Goal: Task Accomplishment & Management: Complete application form

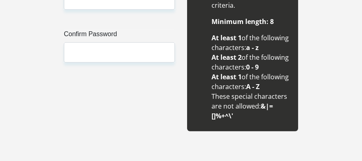
scroll to position [832, 0]
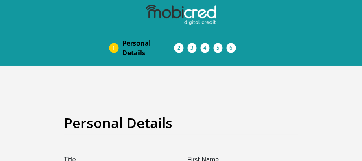
click at [181, 46] on li "Acceptance of Services" at bounding box center [187, 48] width 13 height 7
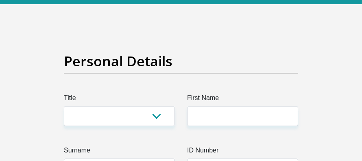
scroll to position [86, 0]
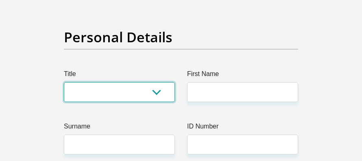
click at [139, 91] on select "Mr Ms Mrs Dr [PERSON_NAME]" at bounding box center [119, 92] width 111 height 20
select select "Ms"
click at [64, 82] on select "Mr Ms Mrs Dr [PERSON_NAME]" at bounding box center [119, 92] width 111 height 20
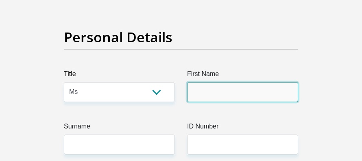
click at [203, 90] on input "First Name" at bounding box center [242, 92] width 111 height 20
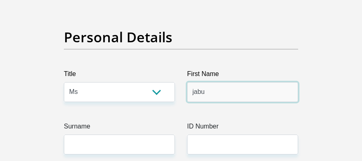
type input "jabu"
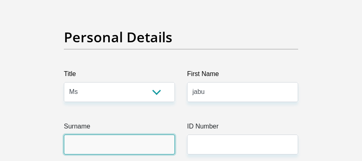
click at [163, 146] on input "Surname" at bounding box center [119, 145] width 111 height 20
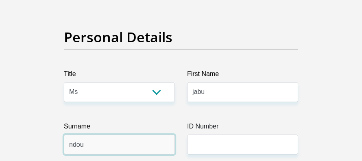
type input "ndou"
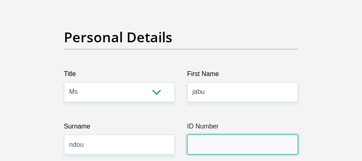
click at [234, 150] on input "ID Number" at bounding box center [242, 145] width 111 height 20
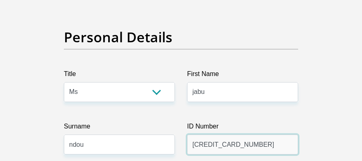
scroll to position [446, 0]
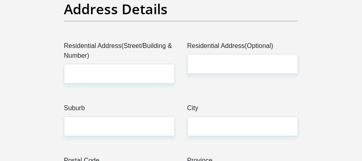
type input "[CREDIT_CARD_NUMBER]"
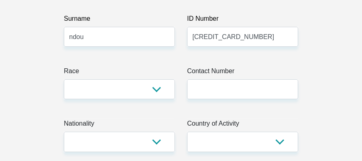
scroll to position [188, 0]
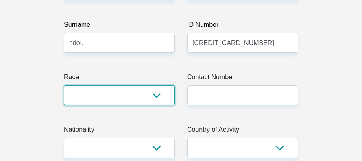
click at [150, 93] on select "Black Coloured Indian White Other" at bounding box center [119, 95] width 111 height 20
select select "1"
click at [64, 85] on select "Black Coloured Indian White Other" at bounding box center [119, 95] width 111 height 20
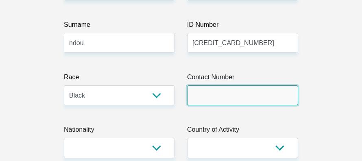
click at [245, 87] on input "Contact Number" at bounding box center [242, 95] width 111 height 20
click at [208, 103] on input "Contact Number" at bounding box center [242, 95] width 111 height 20
paste input "075 291 0587"
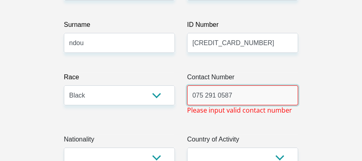
click at [204, 96] on input "075 291 0587" at bounding box center [242, 95] width 111 height 20
click at [216, 96] on input "075291 0587" at bounding box center [242, 95] width 111 height 20
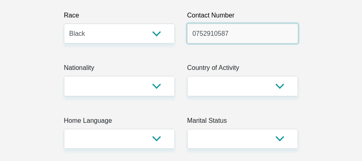
scroll to position [242, 0]
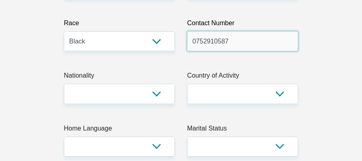
type input "0752910587"
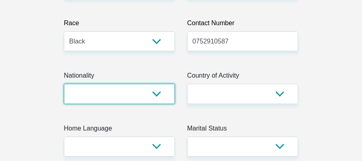
click at [149, 92] on select "[GEOGRAPHIC_DATA] [GEOGRAPHIC_DATA] [GEOGRAPHIC_DATA] [GEOGRAPHIC_DATA] [GEOGRA…" at bounding box center [119, 94] width 111 height 20
select select "ZAF"
click at [64, 84] on select "[GEOGRAPHIC_DATA] [GEOGRAPHIC_DATA] [GEOGRAPHIC_DATA] [GEOGRAPHIC_DATA] [GEOGRA…" at bounding box center [119, 94] width 111 height 20
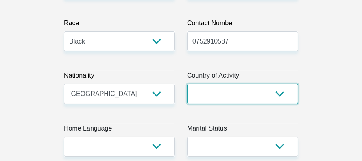
click at [251, 100] on select "[GEOGRAPHIC_DATA] [GEOGRAPHIC_DATA] [GEOGRAPHIC_DATA] [GEOGRAPHIC_DATA] [GEOGRA…" at bounding box center [242, 94] width 111 height 20
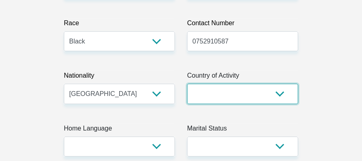
click at [233, 89] on select "[GEOGRAPHIC_DATA] [GEOGRAPHIC_DATA] [GEOGRAPHIC_DATA] [GEOGRAPHIC_DATA] [GEOGRA…" at bounding box center [242, 94] width 111 height 20
select select "ZAF"
click at [187, 84] on select "[GEOGRAPHIC_DATA] [GEOGRAPHIC_DATA] [GEOGRAPHIC_DATA] [GEOGRAPHIC_DATA] [GEOGRA…" at bounding box center [242, 94] width 111 height 20
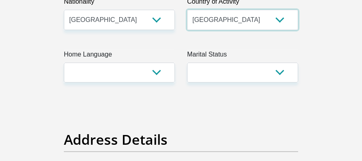
scroll to position [322, 0]
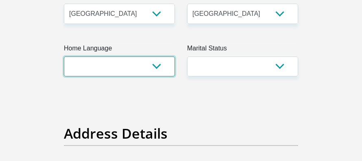
click at [112, 67] on select "Afrikaans English Sepedi South Ndebele Southern Sotho Swati Tsonga Tswana Venda…" at bounding box center [119, 67] width 111 height 20
select select "sot"
click at [64, 57] on select "Afrikaans English Sepedi South Ndebele Southern Sotho Swati Tsonga Tswana Venda…" at bounding box center [119, 67] width 111 height 20
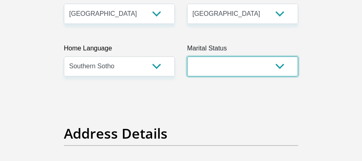
click at [196, 67] on select "Married ANC Single Divorced Widowed Married COP or Customary Law" at bounding box center [242, 67] width 111 height 20
click at [187, 57] on select "Married ANC Single Divorced Widowed Married COP or Customary Law" at bounding box center [242, 67] width 111 height 20
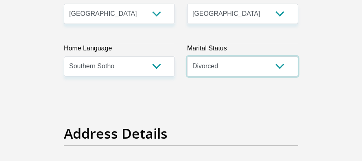
select select "2"
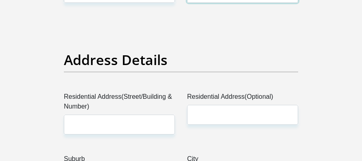
scroll to position [479, 0]
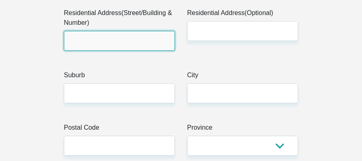
click at [96, 41] on input "Residential Address(Street/Building & Number)" at bounding box center [119, 41] width 111 height 20
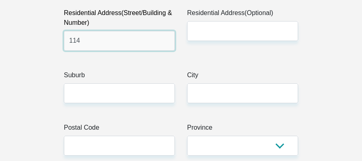
type input "114"
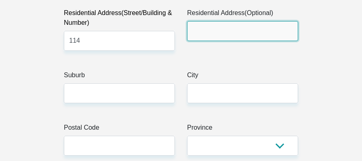
click at [204, 35] on input "Residential Address(Optional)" at bounding box center [242, 31] width 111 height 20
type input "1855"
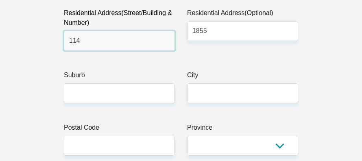
click at [141, 39] on input "114" at bounding box center [119, 41] width 111 height 20
type input "114 bn cmple"
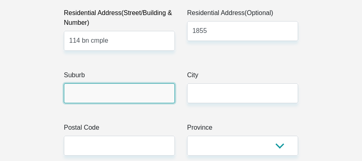
click at [133, 89] on input "Suburb" at bounding box center [119, 93] width 111 height 20
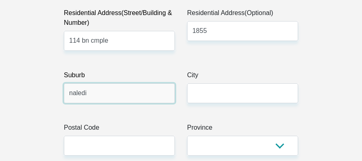
type input "naledi"
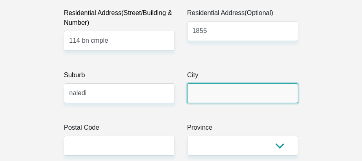
click at [262, 98] on input "City" at bounding box center [242, 93] width 111 height 20
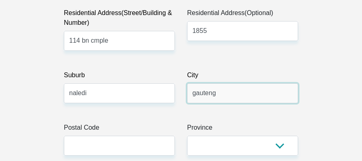
type input "gauteng"
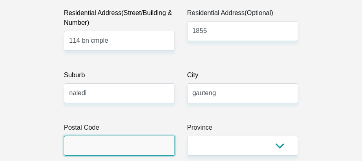
click at [167, 141] on input "Postal Code" at bounding box center [119, 146] width 111 height 20
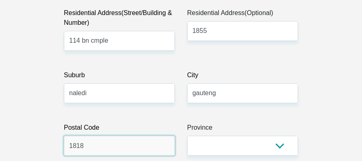
type input "1818"
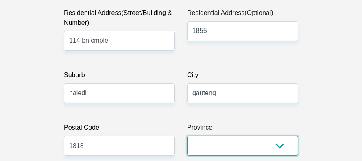
click at [281, 138] on select "Eastern Cape Free State [GEOGRAPHIC_DATA] [GEOGRAPHIC_DATA][DATE] [GEOGRAPHIC_D…" at bounding box center [242, 146] width 111 height 20
select select "Gauteng"
click at [187, 136] on select "Eastern Cape Free State [GEOGRAPHIC_DATA] [GEOGRAPHIC_DATA][DATE] [GEOGRAPHIC_D…" at bounding box center [242, 146] width 111 height 20
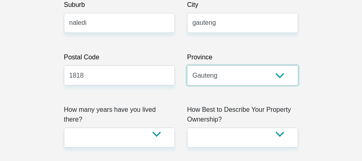
scroll to position [620, 0]
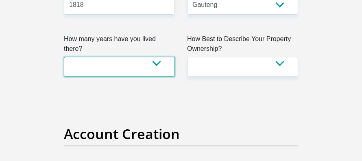
click at [157, 59] on select "less than 1 year 1-3 years 3-5 years 5+ years" at bounding box center [119, 67] width 111 height 20
select select "5"
click at [64, 57] on select "less than 1 year 1-3 years 3-5 years 5+ years" at bounding box center [119, 67] width 111 height 20
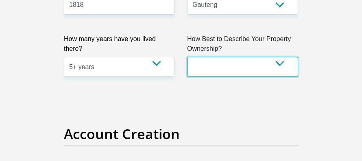
click at [242, 67] on select "Owned Rented Family Owned Company Dwelling" at bounding box center [242, 67] width 111 height 20
select select "parents"
click at [187, 57] on select "Owned Rented Family Owned Company Dwelling" at bounding box center [242, 67] width 111 height 20
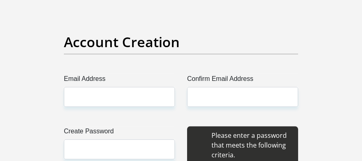
scroll to position [750, 0]
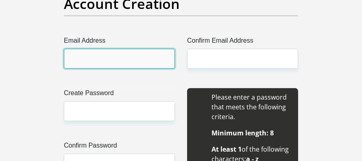
click at [106, 57] on input "Email Address" at bounding box center [119, 59] width 111 height 20
click at [80, 61] on input "Email Address" at bounding box center [119, 59] width 111 height 20
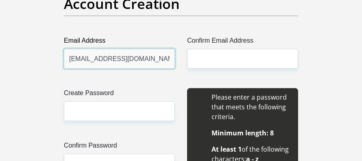
type input "[EMAIL_ADDRESS][DOMAIN_NAME]"
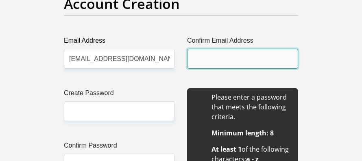
click at [286, 62] on input "Confirm Email Address" at bounding box center [242, 59] width 111 height 20
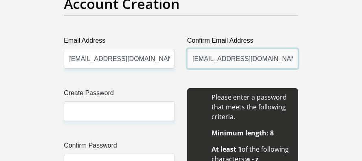
type input "[EMAIL_ADDRESS][DOMAIN_NAME]"
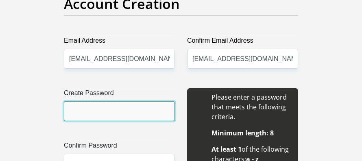
click at [113, 101] on input "Create Password" at bounding box center [119, 111] width 111 height 20
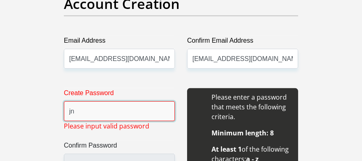
type input "j"
click at [131, 108] on input "Jn1@stygygyy" at bounding box center [119, 111] width 111 height 20
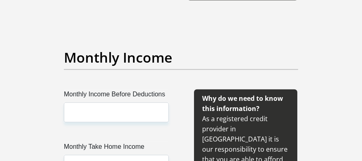
scroll to position [1063, 0]
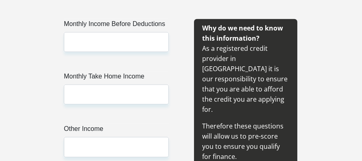
type input "Jn1@stygygyy"
click at [156, 29] on label "Monthly Income Before Deductions" at bounding box center [116, 25] width 105 height 13
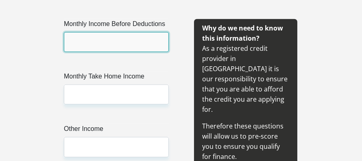
click at [156, 32] on input "Monthly Income Before Deductions" at bounding box center [116, 42] width 105 height 20
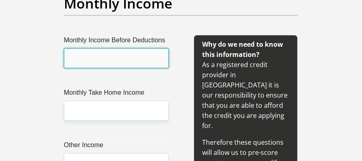
scroll to position [1009, 0]
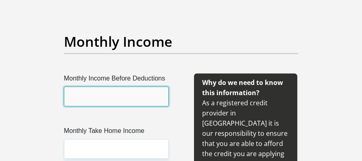
type input "1"
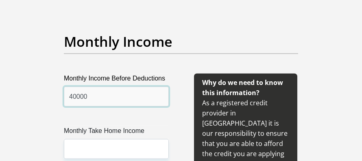
type input "40000"
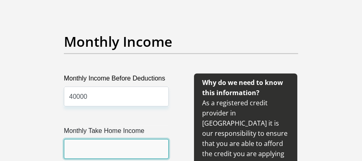
click at [84, 148] on input "Monthly Take Home Income" at bounding box center [116, 149] width 105 height 20
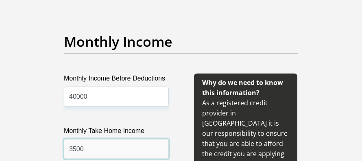
type input "3500"
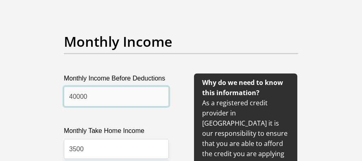
click at [111, 99] on input "40000" at bounding box center [116, 97] width 105 height 20
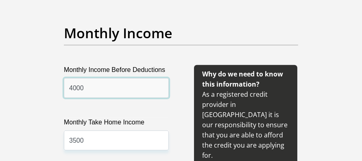
scroll to position [1131, 0]
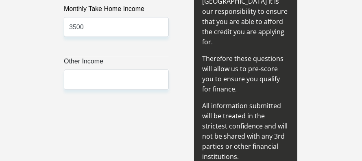
type input "4000"
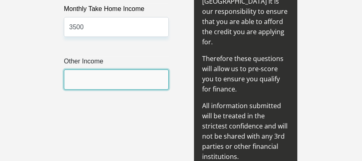
click at [92, 72] on input "Other Income" at bounding box center [116, 80] width 105 height 20
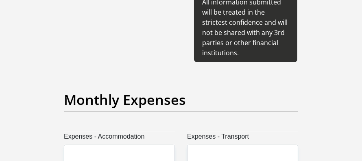
scroll to position [1270, 0]
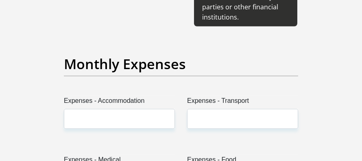
type input "500"
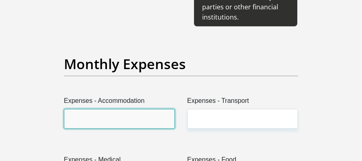
click at [120, 109] on input "Expenses - Accommodation" at bounding box center [119, 119] width 111 height 20
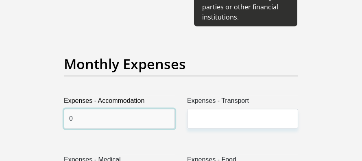
type input "0"
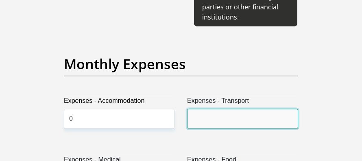
click at [271, 109] on input "Expenses - Transport" at bounding box center [242, 119] width 111 height 20
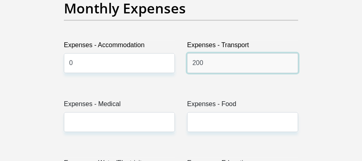
scroll to position [1374, 0]
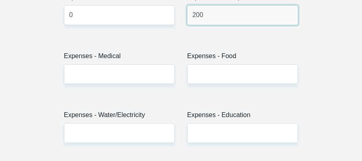
type input "200"
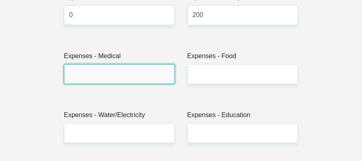
click at [122, 64] on input "Expenses - Medical" at bounding box center [119, 74] width 111 height 20
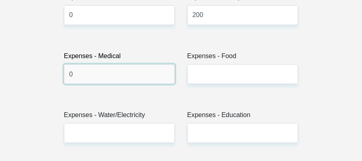
type input "0"
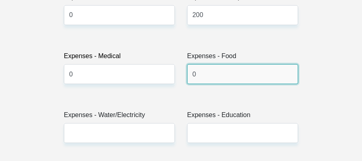
click at [197, 64] on input "0" at bounding box center [242, 74] width 111 height 20
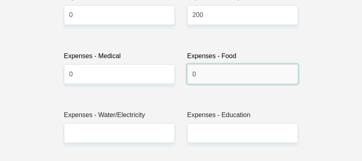
type input "0"
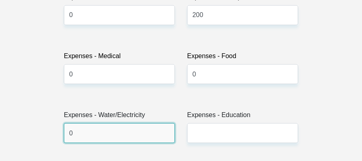
click at [100, 123] on input "0" at bounding box center [119, 133] width 111 height 20
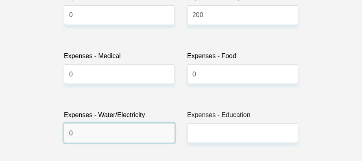
type input "0"
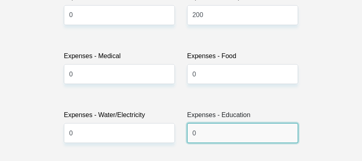
click at [201, 123] on input "0" at bounding box center [242, 133] width 111 height 20
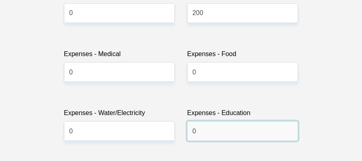
scroll to position [1633, 0]
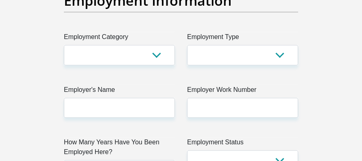
type input "0"
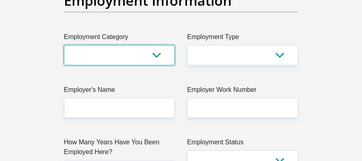
click at [153, 45] on select "AGRICULTURE ALCOHOL & TOBACCO CONSTRUCTION MATERIALS METALLURGY EQUIPMENT FOR R…" at bounding box center [119, 55] width 111 height 20
select select "29"
click at [64, 45] on select "AGRICULTURE ALCOHOL & TOBACCO CONSTRUCTION MATERIALS METALLURGY EQUIPMENT FOR R…" at bounding box center [119, 55] width 111 height 20
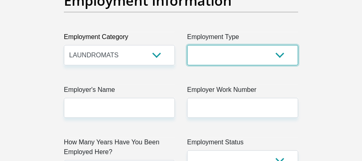
click at [274, 47] on select "College/Lecturer Craft Seller Creative Driver Executive Farmer Forces - Non Com…" at bounding box center [242, 55] width 111 height 20
select select "Pensioner"
click at [187, 45] on select "College/Lecturer Craft Seller Creative Driver Executive Farmer Forces - Non Com…" at bounding box center [242, 55] width 111 height 20
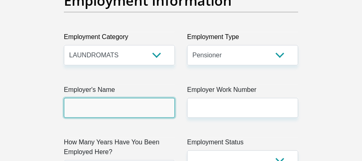
click at [134, 99] on input "Employer's Name" at bounding box center [119, 108] width 111 height 20
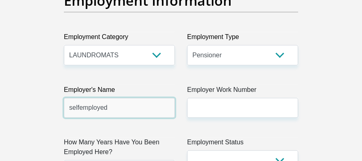
click at [146, 98] on input "selfemployed" at bounding box center [119, 108] width 111 height 20
click at [78, 98] on input "selfemployed" at bounding box center [119, 108] width 111 height 20
click at [79, 98] on input "selfemployed" at bounding box center [119, 108] width 111 height 20
drag, startPoint x: 154, startPoint y: 96, endPoint x: 159, endPoint y: 92, distance: 7.0
click at [155, 98] on input "selfemployed" at bounding box center [119, 108] width 111 height 20
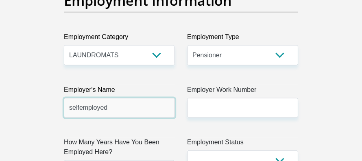
type input "selfemployed"
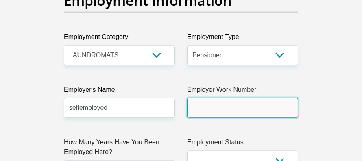
click at [274, 98] on input "Employer Work Number" at bounding box center [242, 108] width 111 height 20
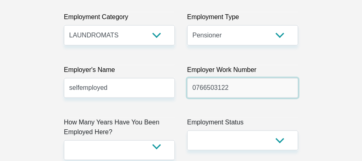
scroll to position [1695, 0]
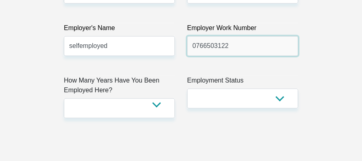
type input "0766503122"
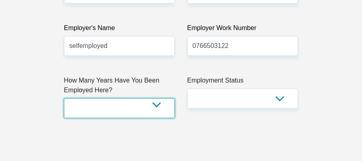
click at [145, 98] on select "less than 1 year 1-3 years 3-5 years 5+ years" at bounding box center [119, 108] width 111 height 20
select select "60"
click at [64, 98] on select "less than 1 year 1-3 years 3-5 years 5+ years" at bounding box center [119, 108] width 111 height 20
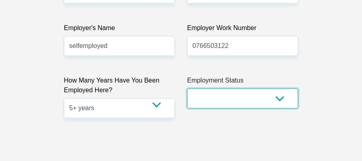
click at [236, 89] on select "Permanent/Full-time Part-time/Casual [DEMOGRAPHIC_DATA] Worker Self-Employed Ho…" at bounding box center [242, 99] width 111 height 20
select select "4"
click at [187, 89] on select "Permanent/Full-time Part-time/Casual [DEMOGRAPHIC_DATA] Worker Self-Employed Ho…" at bounding box center [242, 99] width 111 height 20
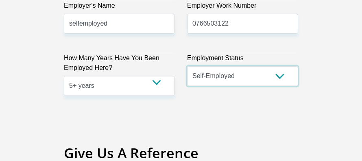
scroll to position [1867, 0]
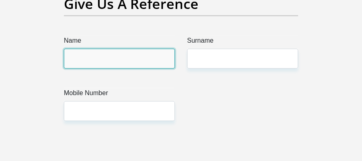
click at [162, 49] on input "Name" at bounding box center [119, 59] width 111 height 20
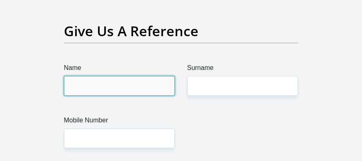
scroll to position [1829, 0]
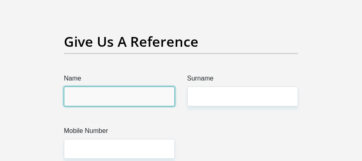
drag, startPoint x: 161, startPoint y: 86, endPoint x: 163, endPoint y: 74, distance: 11.6
click at [161, 87] on input "Name" at bounding box center [119, 97] width 111 height 20
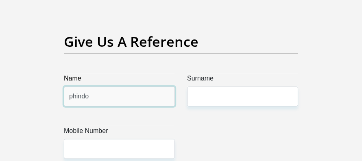
type input "phindo"
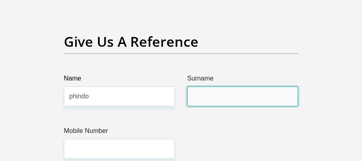
click at [195, 87] on input "Surname" at bounding box center [242, 97] width 111 height 20
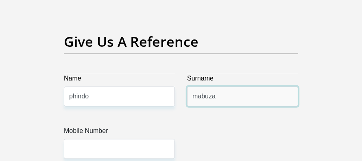
type input "mabuza"
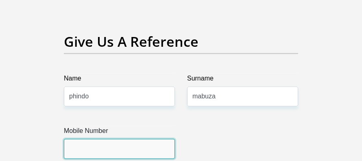
drag, startPoint x: 166, startPoint y: 133, endPoint x: 170, endPoint y: 88, distance: 45.4
click at [166, 139] on input "Mobile Number" at bounding box center [119, 149] width 111 height 20
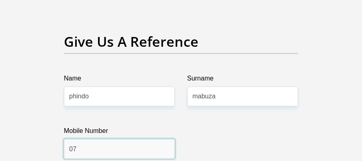
type input "0"
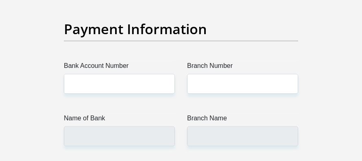
scroll to position [2040, 0]
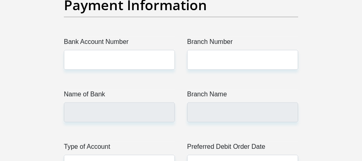
type input "0793107021"
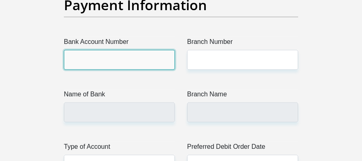
click at [139, 50] on input "Bank Account Number" at bounding box center [119, 60] width 111 height 20
type input "t"
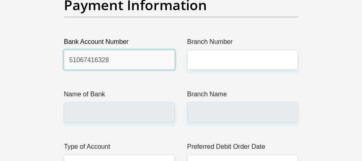
type input "51067416328"
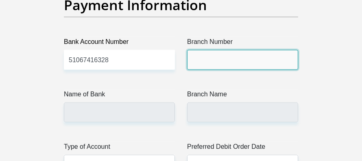
drag, startPoint x: 201, startPoint y: 52, endPoint x: 196, endPoint y: 22, distance: 30.2
click at [201, 50] on input "Branch Number" at bounding box center [242, 60] width 111 height 20
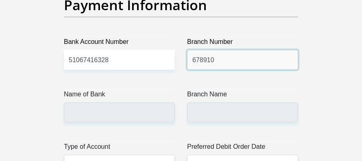
type input "678910"
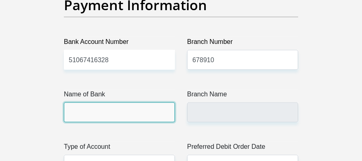
type input "TYME BANK LIMITED"
type input "TYME ROSEBANK"
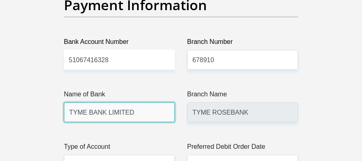
click at [136, 103] on input "TYME BANK LIMITED" at bounding box center [119, 113] width 111 height 20
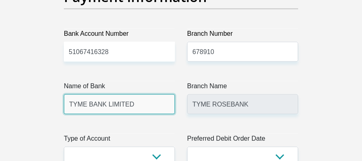
scroll to position [2056, 0]
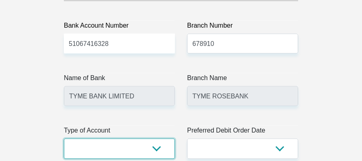
click at [154, 139] on select "Cheque Savings" at bounding box center [119, 149] width 111 height 20
select select "SAV"
click at [64, 139] on select "Cheque Savings" at bounding box center [119, 149] width 111 height 20
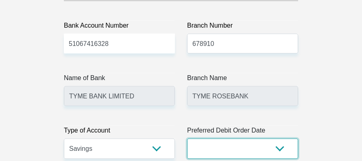
click at [279, 139] on select "1st 2nd 3rd 4th 5th 7th 18th 19th 20th 21st 22nd 23rd 24th 25th 26th 27th 28th …" at bounding box center [242, 149] width 111 height 20
select select "1"
click at [187, 139] on select "1st 2nd 3rd 4th 5th 7th 18th 19th 20th 21st 22nd 23rd 24th 25th 26th 27th 28th …" at bounding box center [242, 149] width 111 height 20
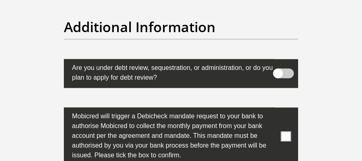
scroll to position [2837, 0]
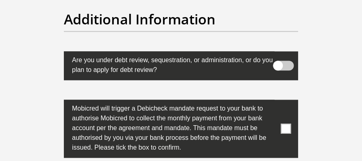
click at [288, 124] on span at bounding box center [286, 129] width 10 height 10
click at [278, 102] on input "checkbox" at bounding box center [278, 102] width 0 height 0
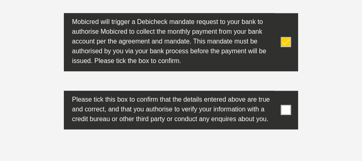
scroll to position [2929, 0]
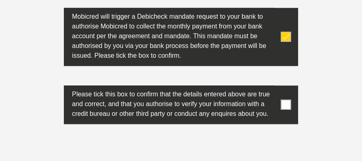
drag, startPoint x: 288, startPoint y: 86, endPoint x: 300, endPoint y: 102, distance: 20.1
click at [288, 100] on span at bounding box center [286, 105] width 10 height 10
click at [278, 87] on input "checkbox" at bounding box center [278, 87] width 0 height 0
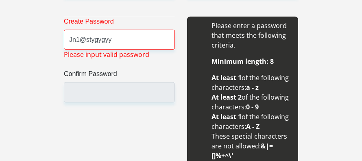
scroll to position [780, 0]
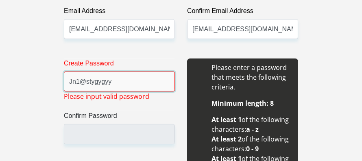
click at [153, 85] on input "Jn1@stygygyy" at bounding box center [119, 82] width 111 height 20
type input "J"
type input "M@123456789"
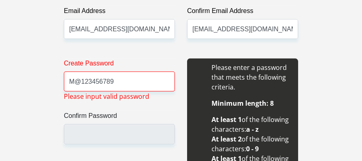
drag, startPoint x: 347, startPoint y: 85, endPoint x: 349, endPoint y: 82, distance: 4.6
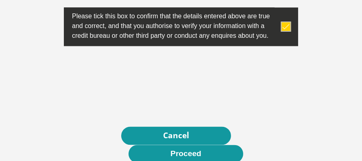
scroll to position [3014, 0]
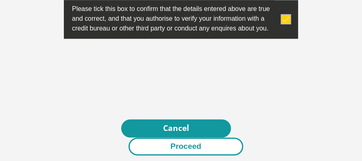
click at [183, 137] on button "Proceed" at bounding box center [186, 146] width 115 height 18
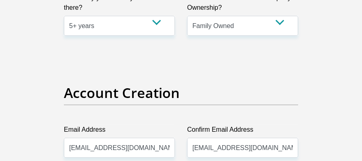
scroll to position [733, 0]
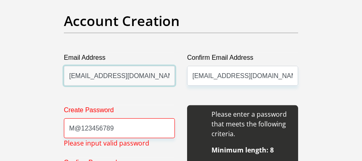
click at [146, 68] on input "[EMAIL_ADDRESS][DOMAIN_NAME]" at bounding box center [119, 76] width 111 height 20
type input "j"
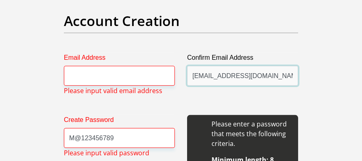
click at [259, 76] on input "[EMAIL_ADDRESS][DOMAIN_NAME]" at bounding box center [242, 76] width 111 height 20
click at [255, 78] on input "[EMAIL_ADDRESS][DOMAIN_NAME]" at bounding box center [242, 76] width 111 height 20
click at [243, 75] on input "[EMAIL_ADDRESS][DOMAIN_NAME]" at bounding box center [242, 76] width 111 height 20
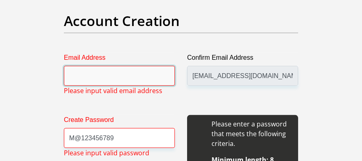
click at [136, 73] on input "Email Address" at bounding box center [119, 76] width 111 height 20
